Goal: Navigation & Orientation: Understand site structure

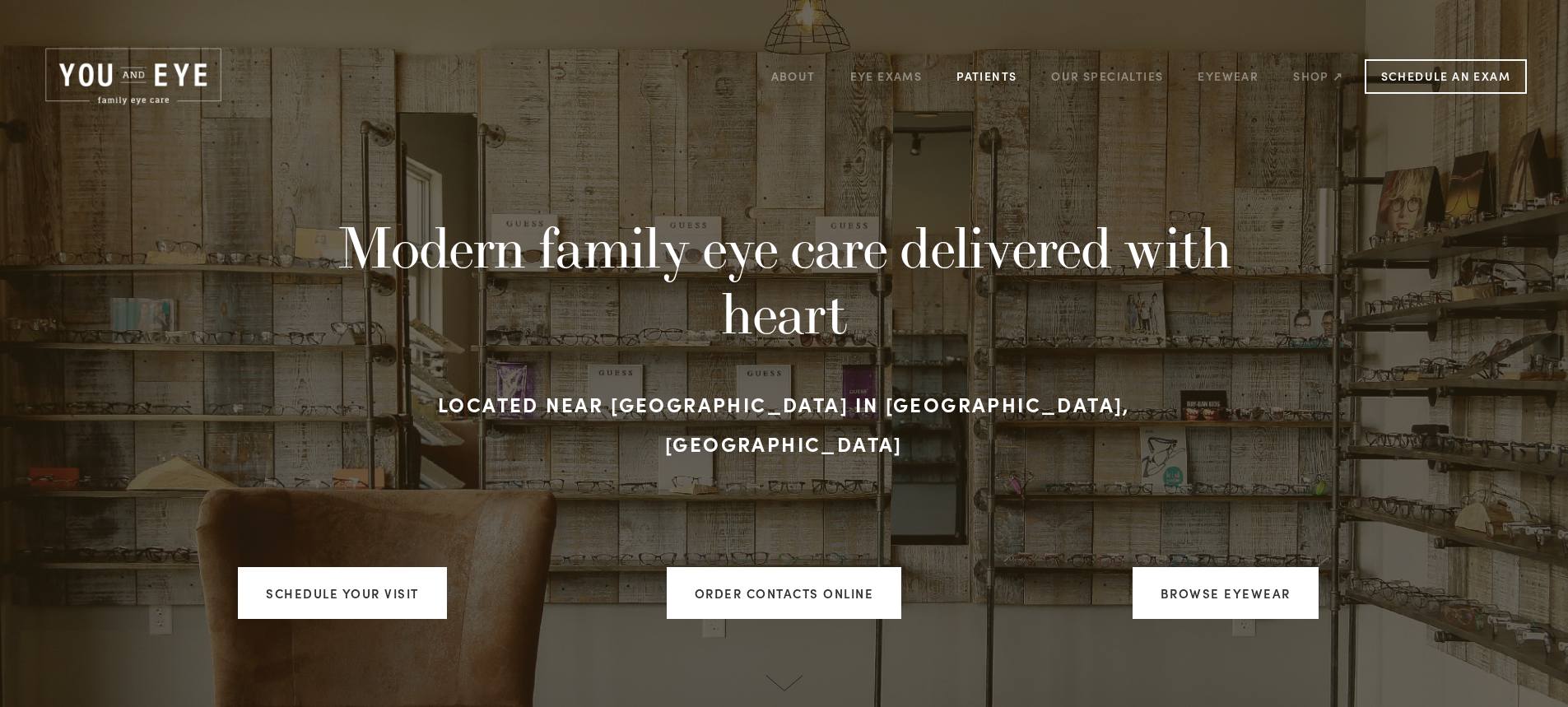
click at [976, 79] on link "Patients" at bounding box center [986, 76] width 60 height 26
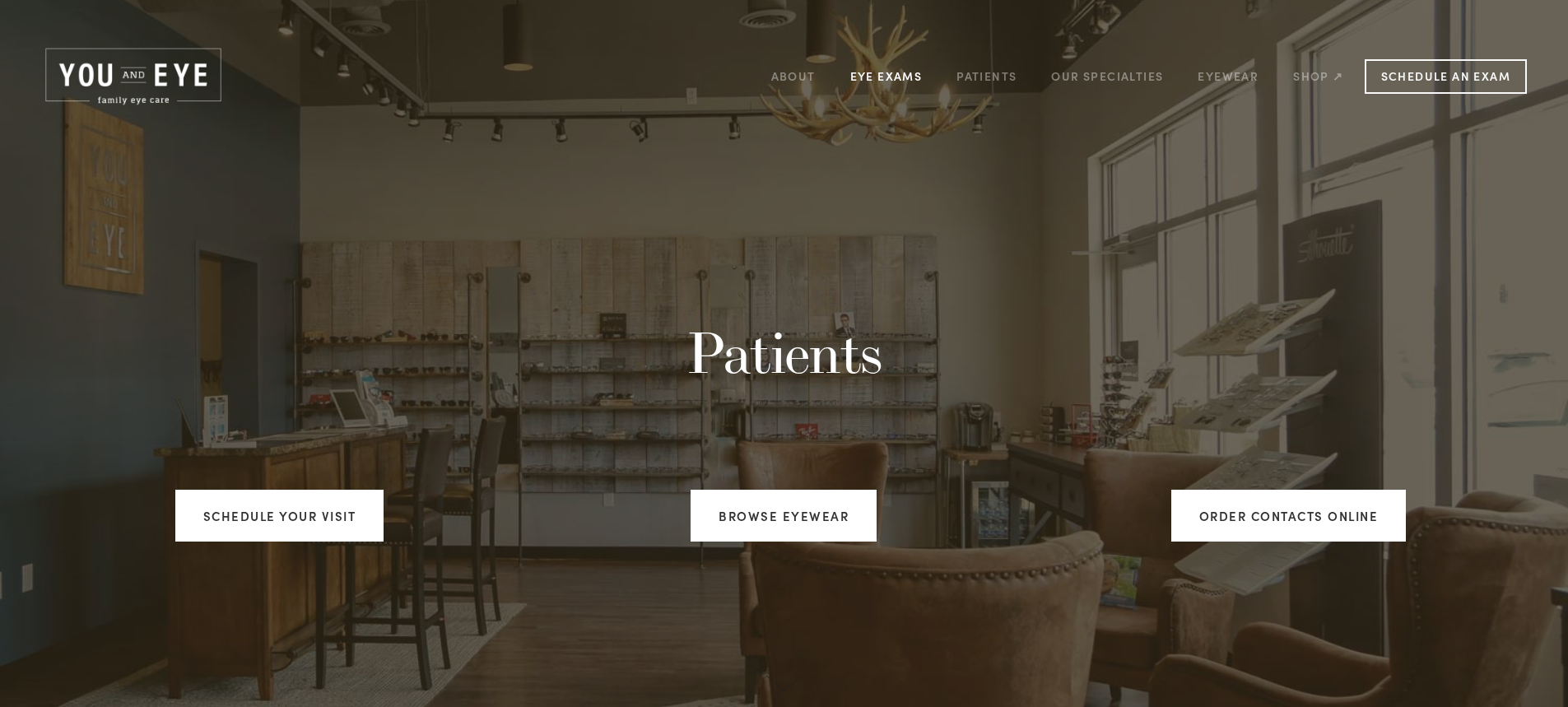
click at [884, 83] on link "Eye Exams" at bounding box center [886, 76] width 72 height 26
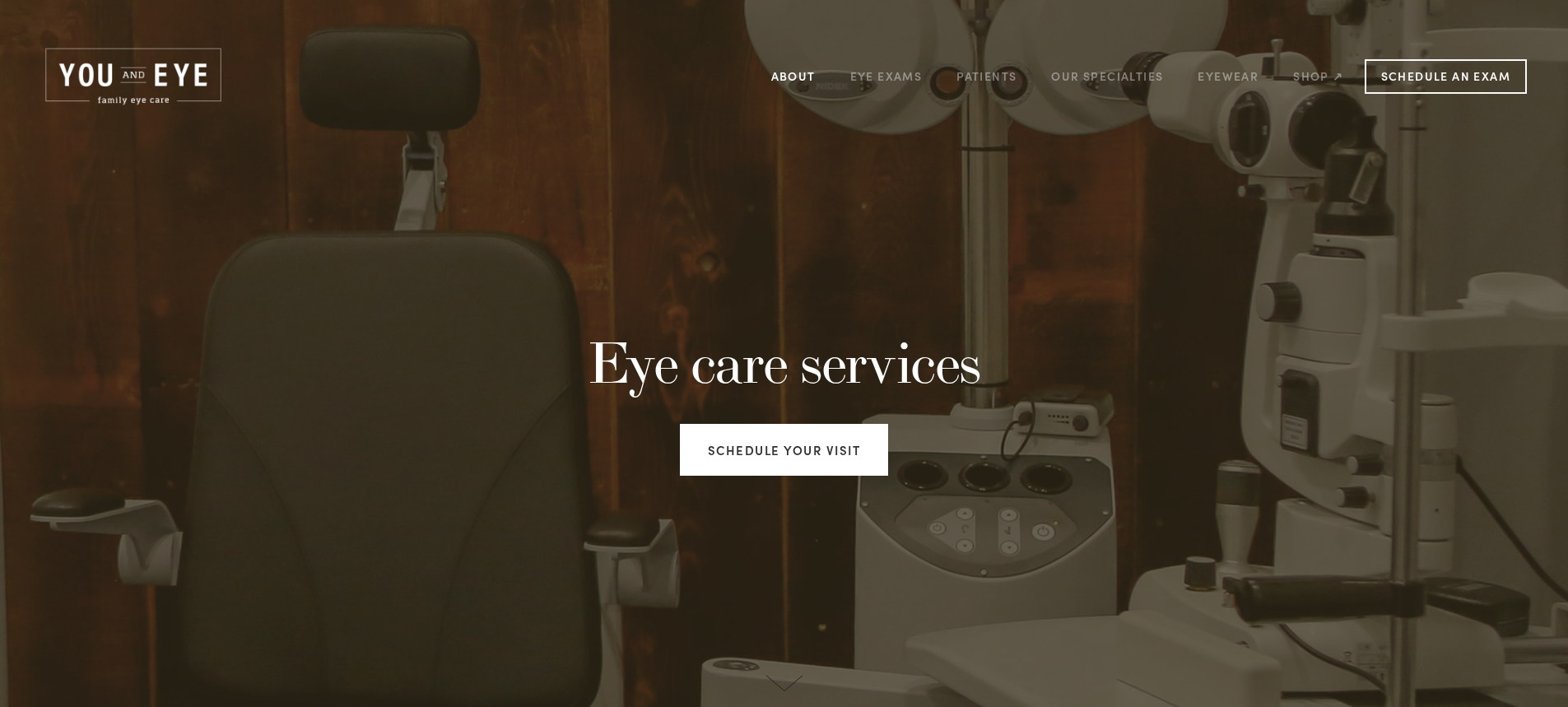
click at [797, 73] on link "About" at bounding box center [793, 76] width 45 height 26
